Goal: Transaction & Acquisition: Book appointment/travel/reservation

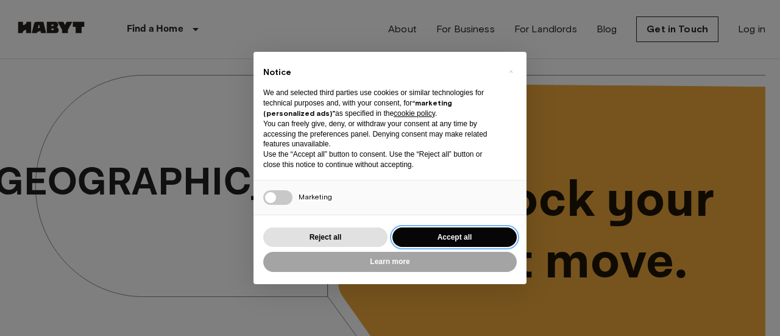
click at [464, 238] on button "Accept all" at bounding box center [454, 237] width 124 height 20
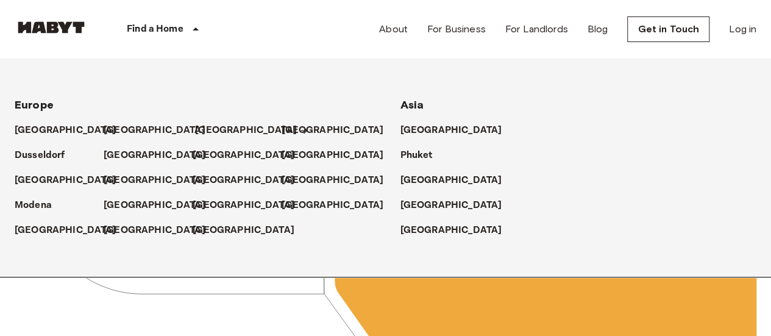
click at [231, 128] on p "[GEOGRAPHIC_DATA]" at bounding box center [246, 130] width 102 height 15
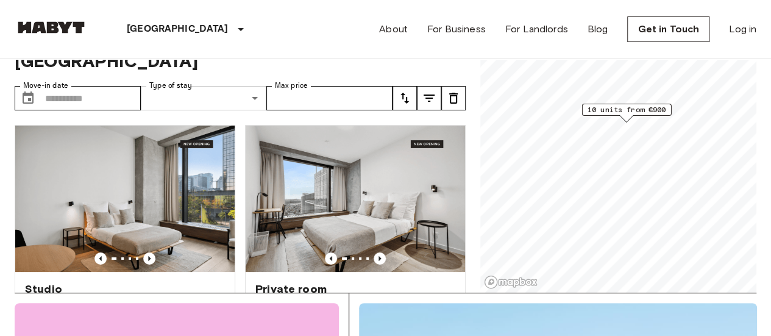
scroll to position [46, 0]
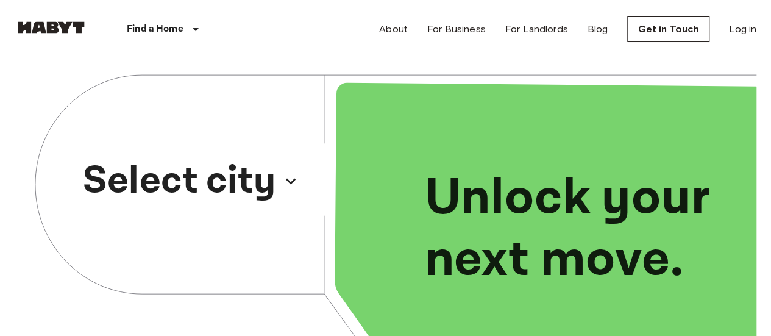
click at [286, 178] on icon "button" at bounding box center [291, 181] width 10 height 6
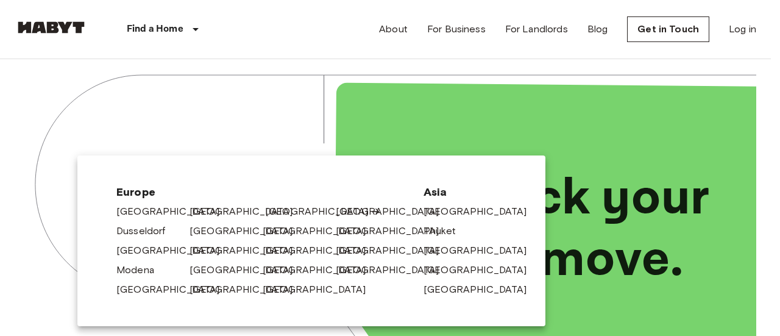
click at [276, 210] on link "[GEOGRAPHIC_DATA]" at bounding box center [323, 211] width 116 height 15
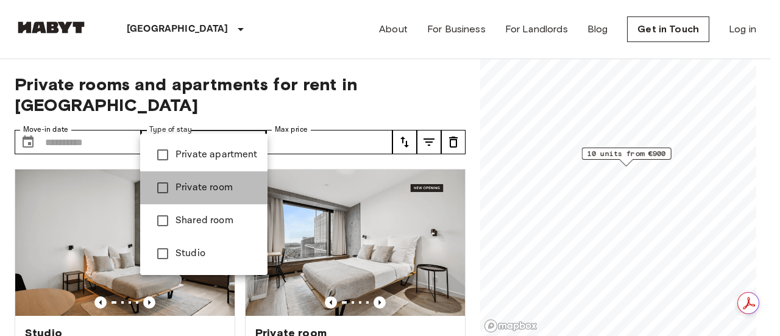
click at [219, 181] on span "Private room" at bounding box center [216, 187] width 82 height 15
type input "**********"
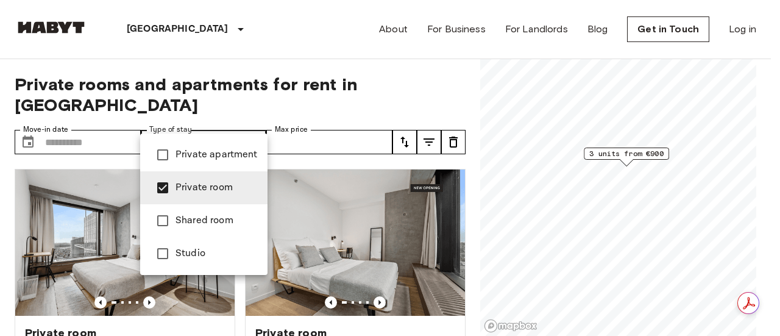
click at [433, 81] on div at bounding box center [390, 168] width 780 height 336
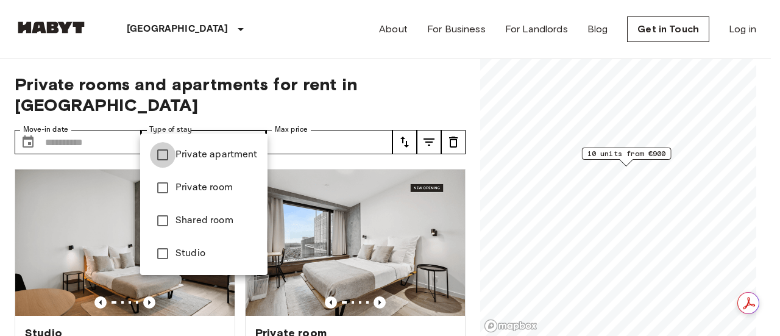
type input "**********"
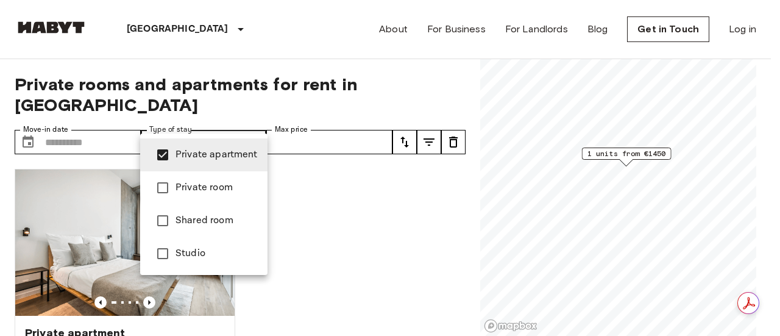
click at [0, 189] on div at bounding box center [390, 168] width 780 height 336
click at [434, 164] on div at bounding box center [390, 168] width 780 height 336
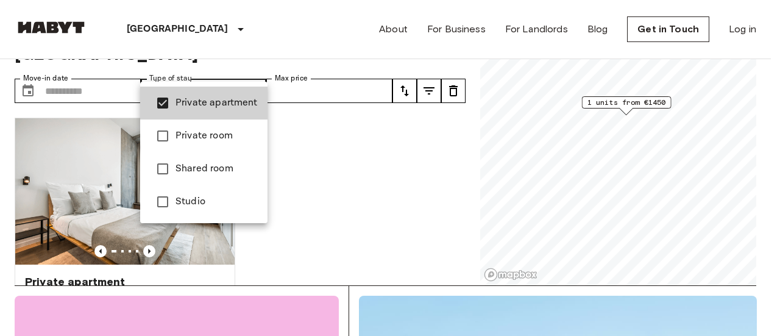
click at [314, 165] on div at bounding box center [390, 168] width 780 height 336
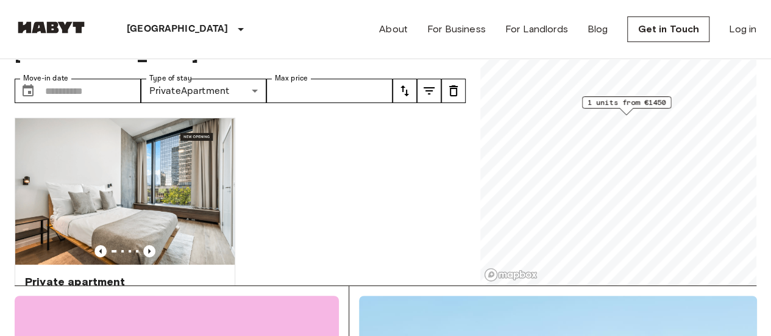
click at [314, 165] on div "Private apartment [GEOGRAPHIC_DATA][STREET_ADDRESS] 58.5 Sqm 1 10th Floor Move-…" at bounding box center [235, 196] width 461 height 177
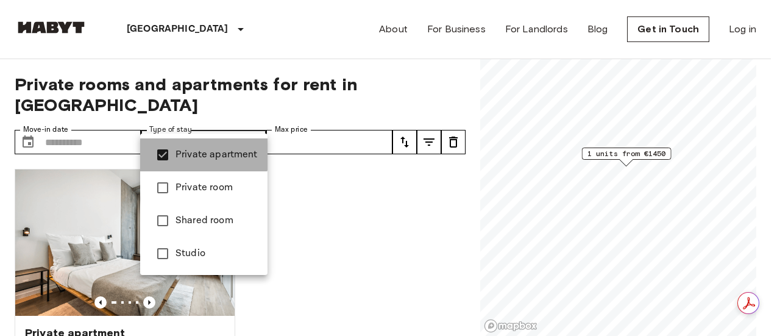
click at [199, 149] on span "Private apartment" at bounding box center [216, 154] width 82 height 15
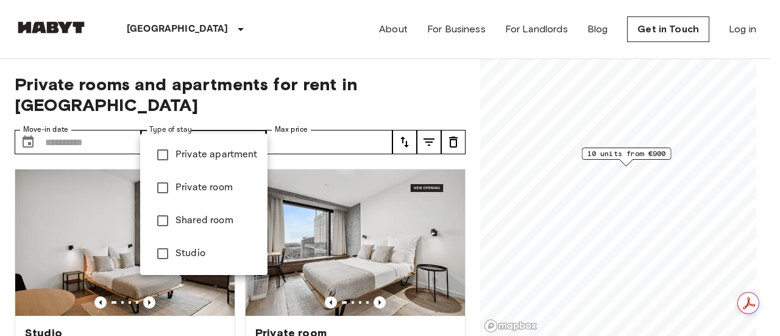
click at [0, 166] on div at bounding box center [390, 168] width 780 height 336
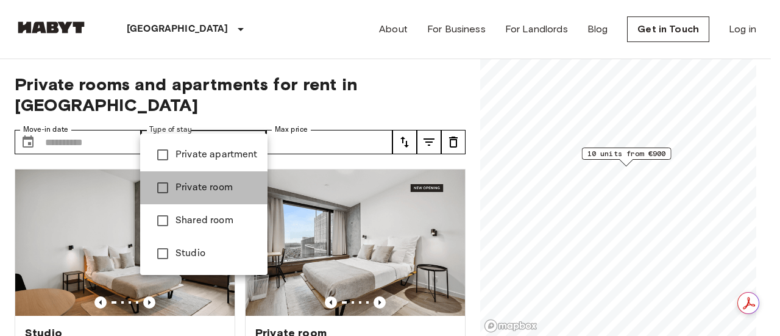
click at [202, 190] on span "Private room" at bounding box center [216, 187] width 82 height 15
type input "**********"
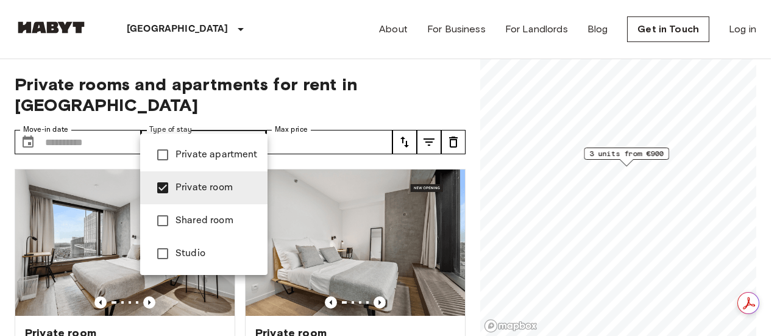
click at [0, 150] on div at bounding box center [390, 168] width 780 height 336
